Goal: Transaction & Acquisition: Purchase product/service

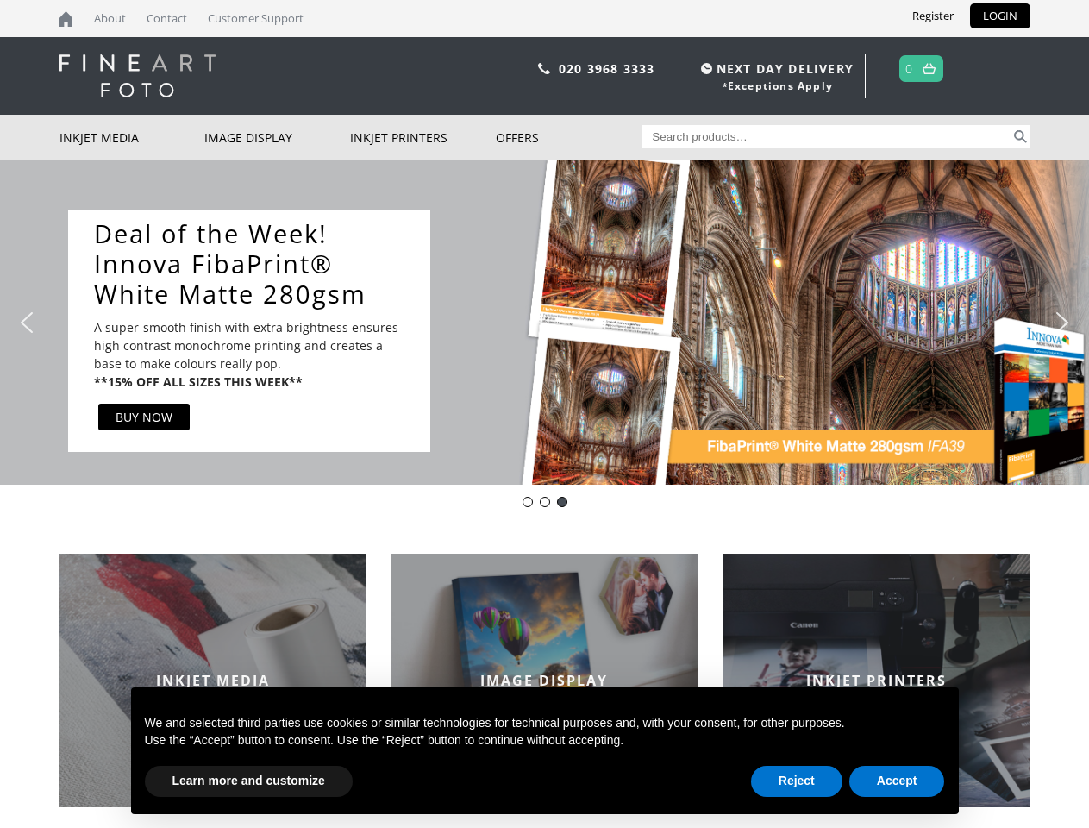
click at [544, 414] on div "Slider" at bounding box center [725, 330] width 556 height 241
click at [544, 322] on div "Slider" at bounding box center [725, 330] width 556 height 241
click at [540, 322] on div "Slider" at bounding box center [725, 330] width 556 height 241
click at [725, 330] on div "Slider" at bounding box center [725, 330] width 556 height 241
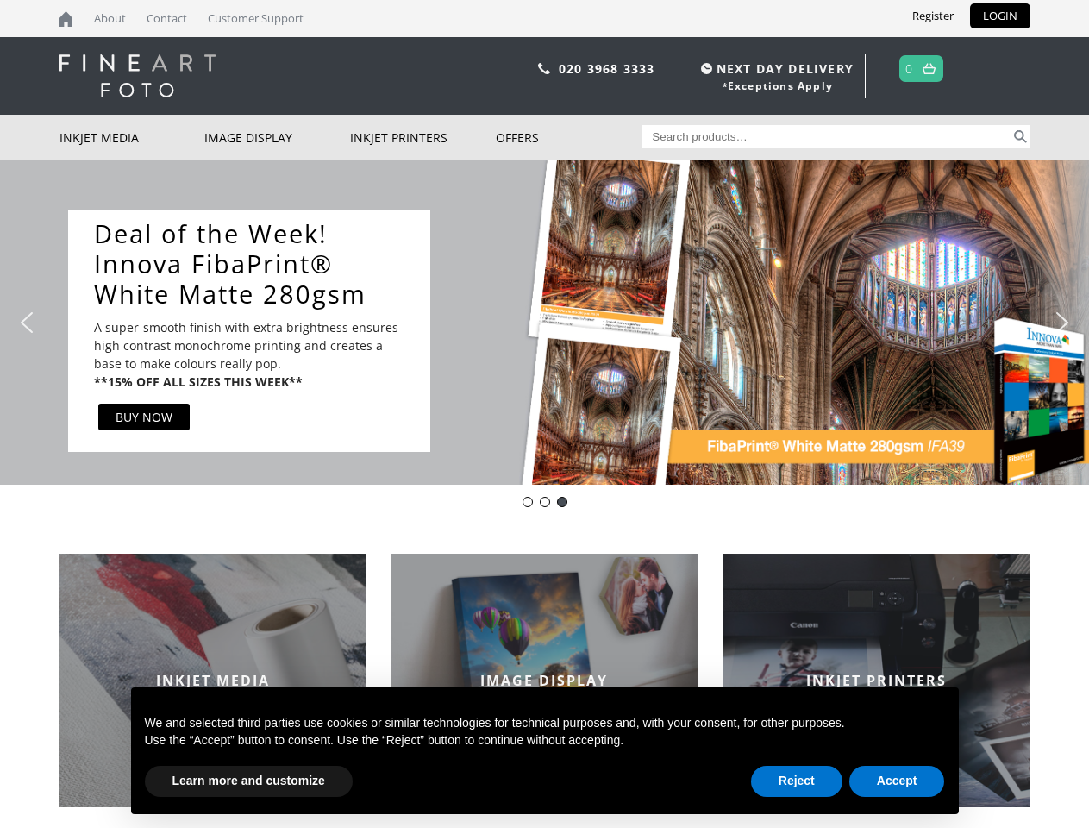
click at [27, 322] on img "previous arrow" at bounding box center [27, 323] width 28 height 28
click at [1062, 322] on img "next arrow" at bounding box center [1062, 323] width 28 height 28
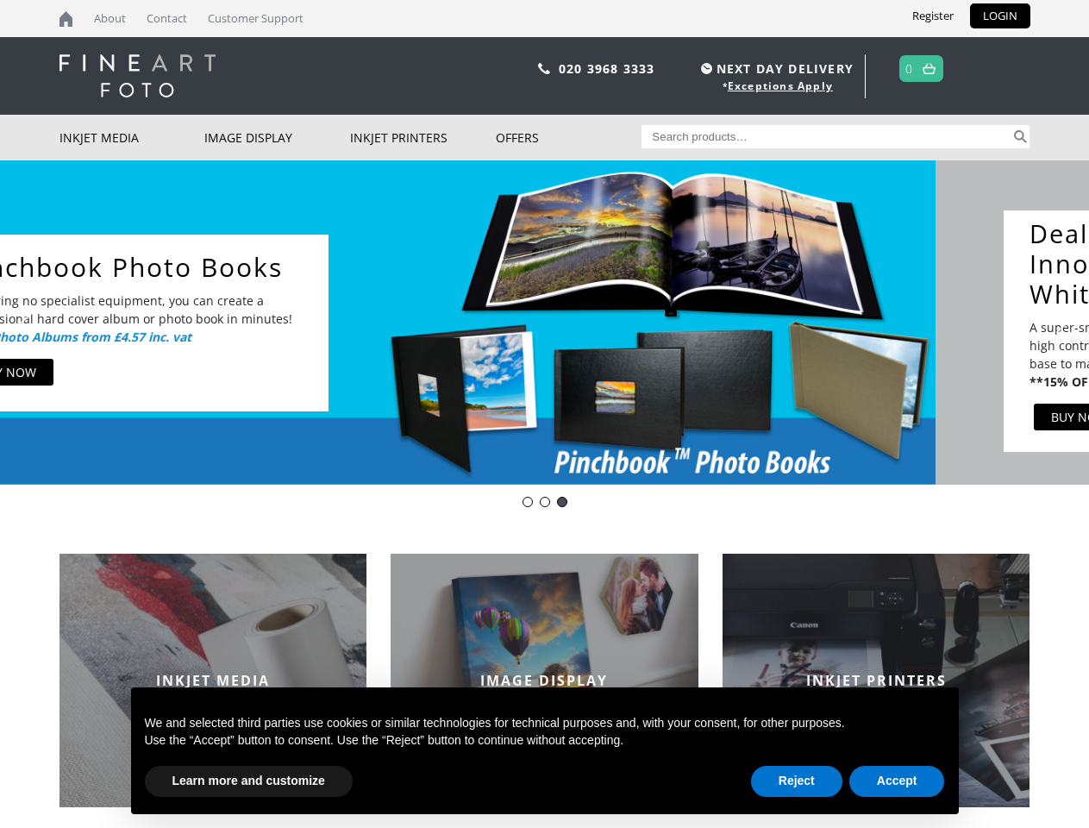
click at [528, 502] on div "Innova-general" at bounding box center [527, 502] width 10 height 10
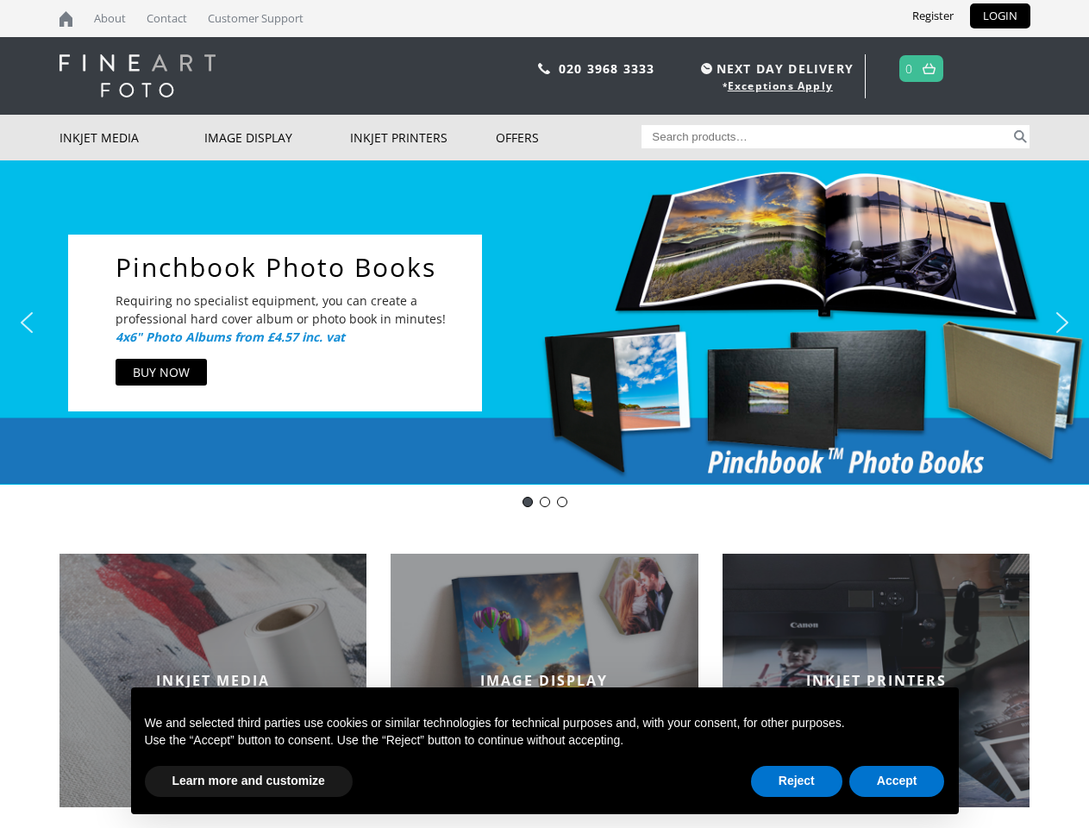
click at [545, 502] on div "pinch book" at bounding box center [545, 502] width 10 height 10
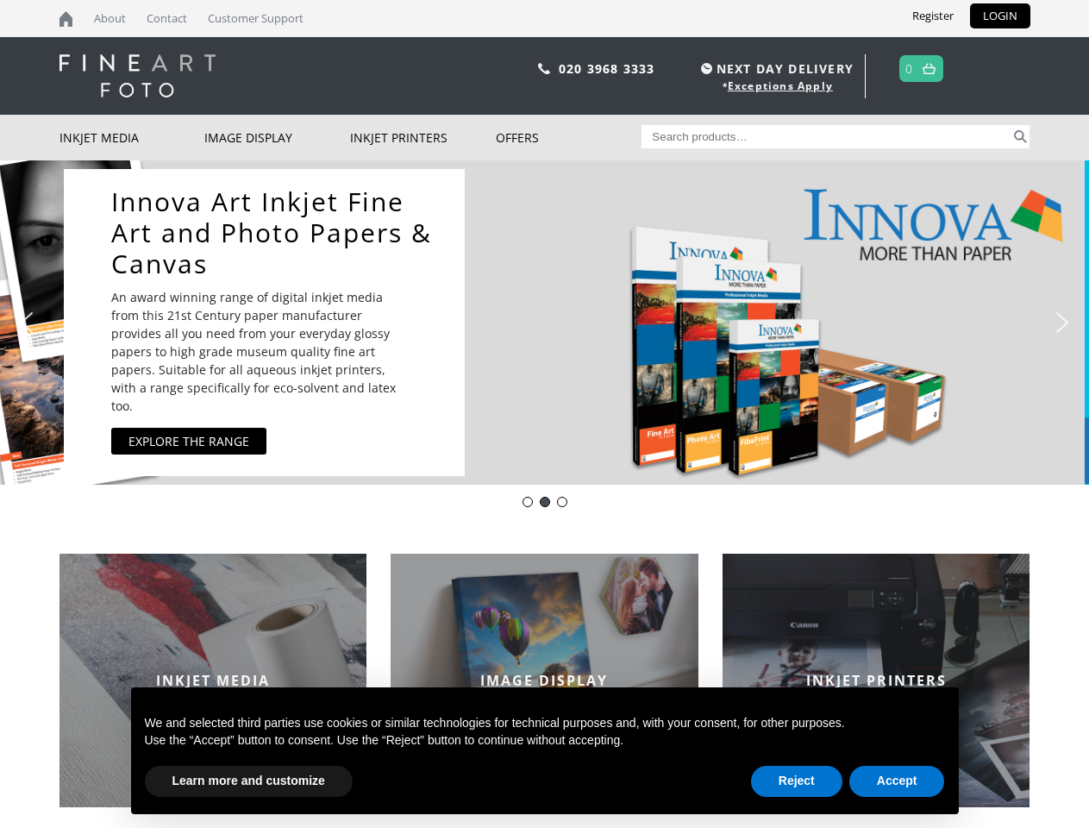
click at [562, 502] on div "DOTWEEK- IFA39" at bounding box center [562, 502] width 10 height 10
